Goal: Task Accomplishment & Management: Use online tool/utility

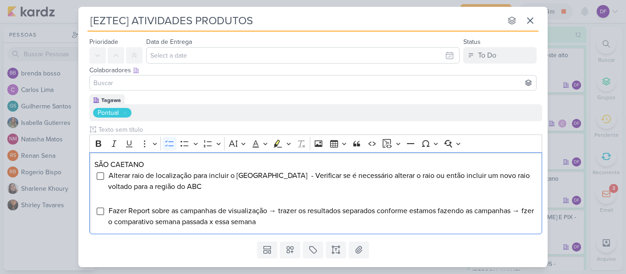
scroll to position [48, 0]
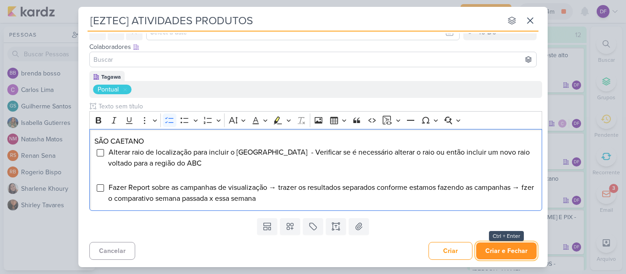
click at [513, 246] on button "Criar e Fechar" at bounding box center [506, 251] width 60 height 17
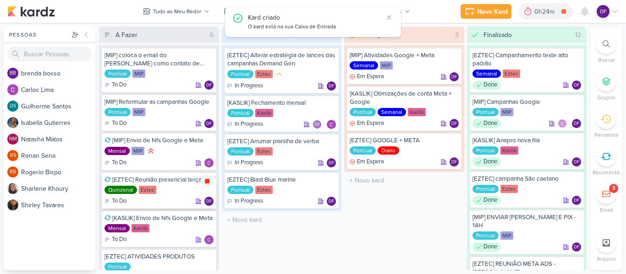
click at [207, 182] on icon at bounding box center [207, 181] width 5 height 5
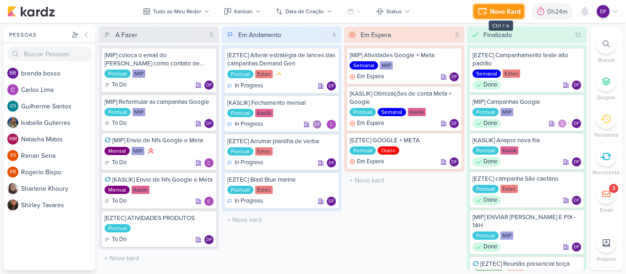
click at [506, 11] on div "Novo Kard" at bounding box center [505, 12] width 31 height 10
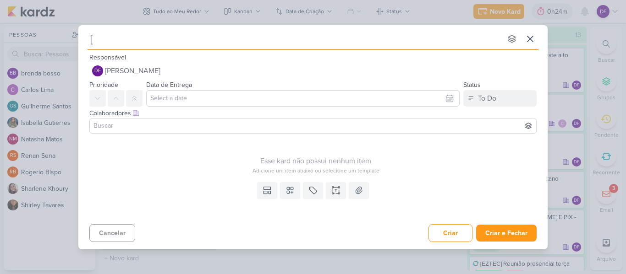
type input "[E"
type input "[EZTEC"
type input "[EZTEC]"
type input "[EZTEC] Peças L"
type input "[EZTEC] Peças Lume"
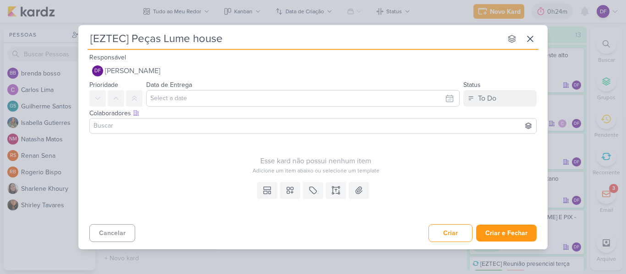
type input "[EZTEC] Peças Lume house"
type input "[EZTEC] Peças Lume H"
type input "[EZTEC] Peças Lume House"
click at [332, 190] on icon at bounding box center [335, 190] width 9 height 9
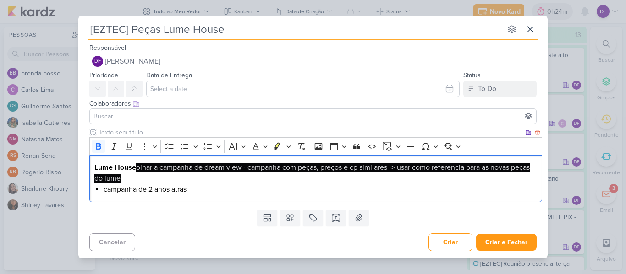
click at [136, 168] on span "olhar a campanha de dream view - campanha com peças, preços e cp similares -> u…" at bounding box center [311, 173] width 435 height 20
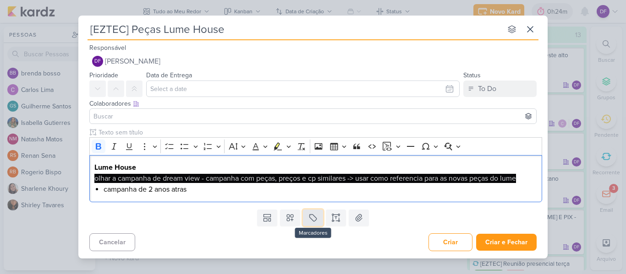
click at [317, 212] on button at bounding box center [313, 218] width 20 height 16
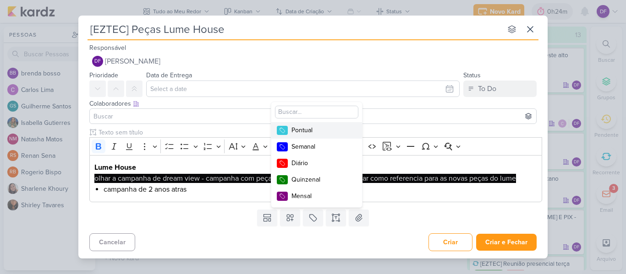
click at [309, 130] on div "Pontual" at bounding box center [321, 130] width 60 height 10
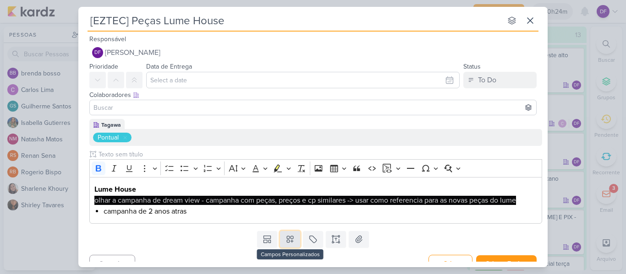
click at [286, 238] on icon at bounding box center [289, 239] width 9 height 9
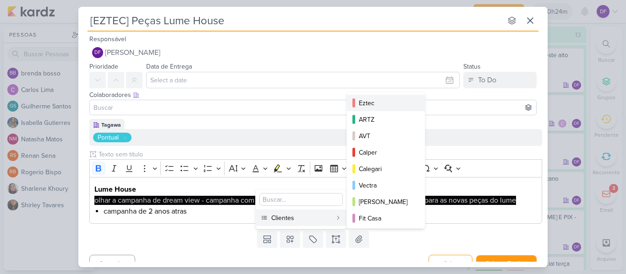
click at [367, 103] on div "Eztec" at bounding box center [386, 103] width 55 height 10
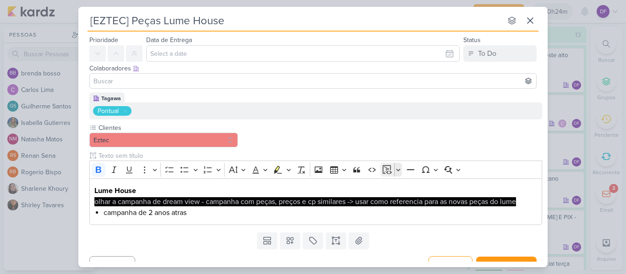
scroll to position [41, 0]
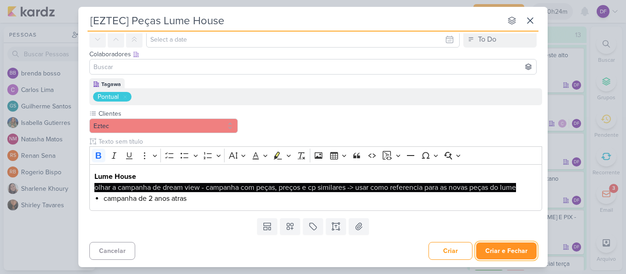
click at [513, 251] on button "Criar e Fechar" at bounding box center [506, 251] width 60 height 17
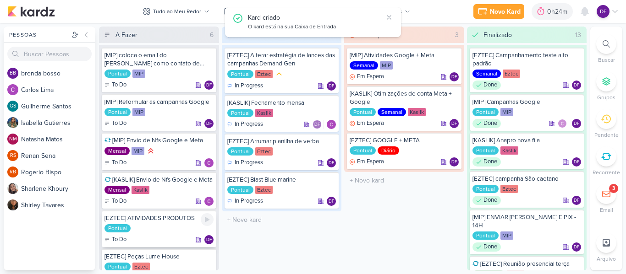
click at [174, 224] on div "Pontual" at bounding box center [158, 228] width 109 height 9
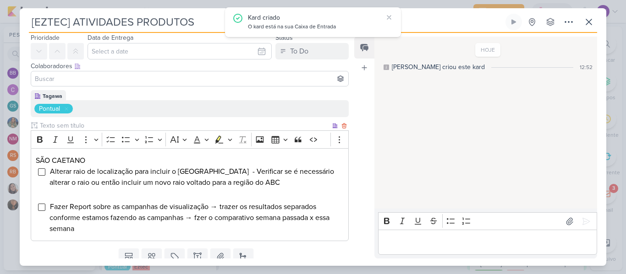
scroll to position [64, 0]
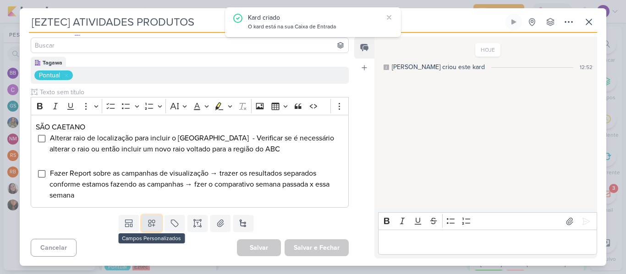
click at [147, 223] on icon at bounding box center [151, 223] width 9 height 9
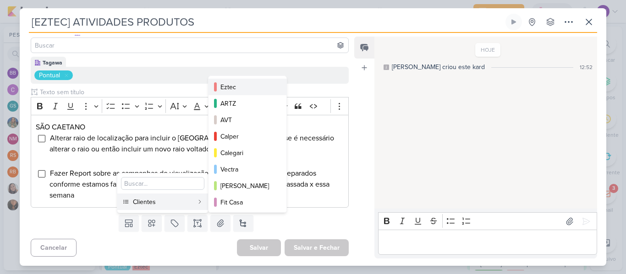
click at [232, 87] on div "Eztec" at bounding box center [247, 87] width 55 height 10
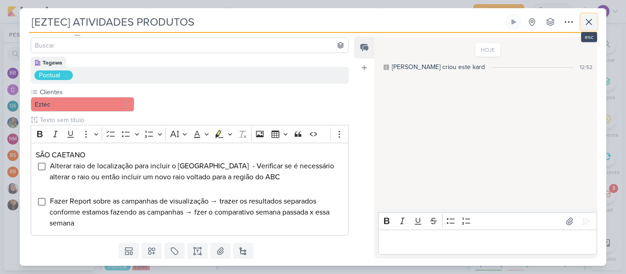
click at [588, 23] on icon at bounding box center [588, 21] width 5 height 5
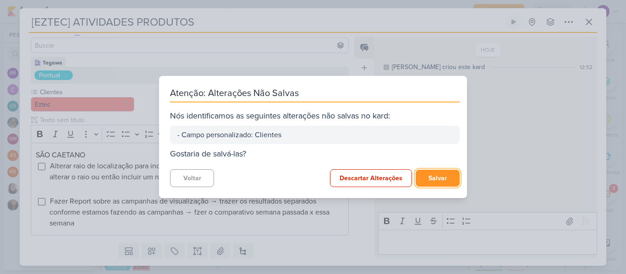
click at [440, 181] on button "Salvar" at bounding box center [437, 178] width 44 height 17
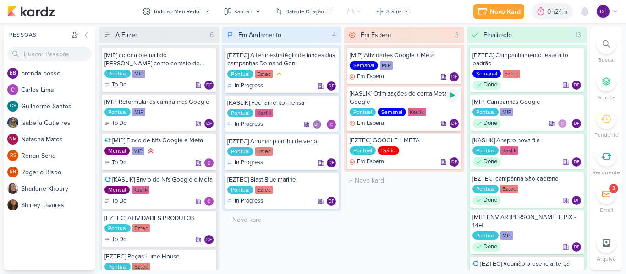
click at [448, 97] on icon at bounding box center [451, 95] width 7 height 7
